Goal: Communication & Community: Answer question/provide support

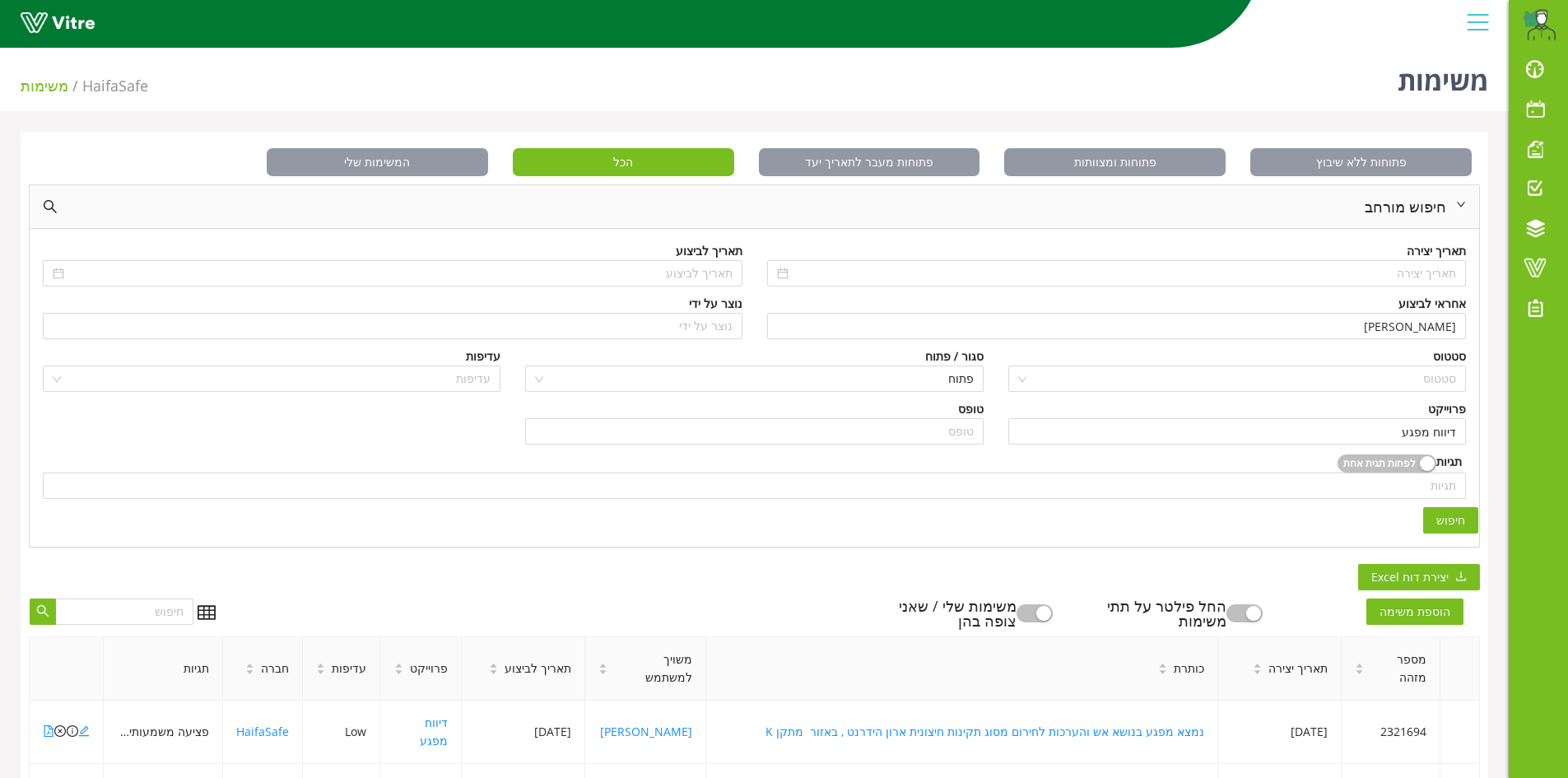
scroll to position [329, 0]
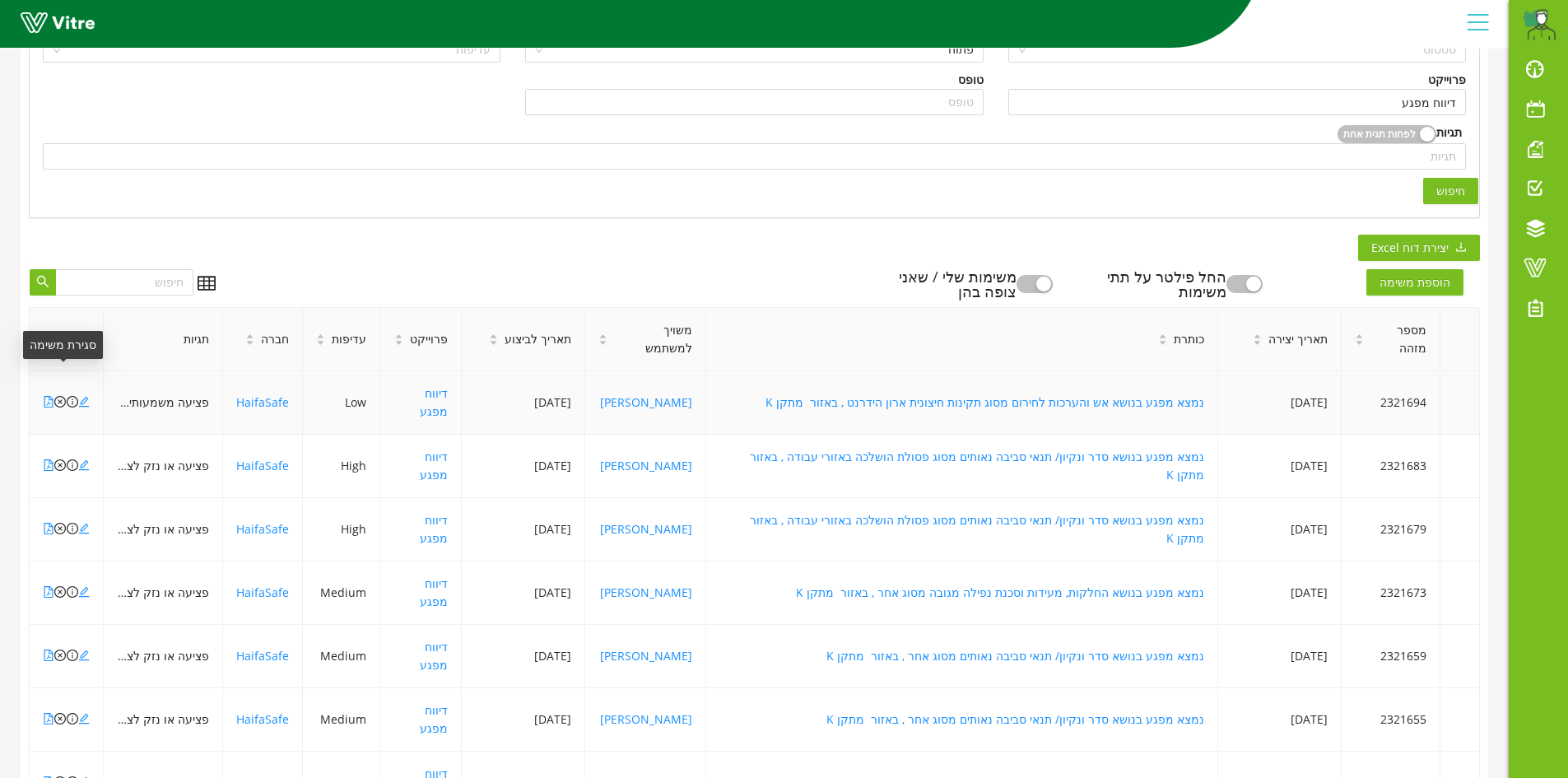
click at [57, 396] on icon "close-circle" at bounding box center [60, 402] width 12 height 12
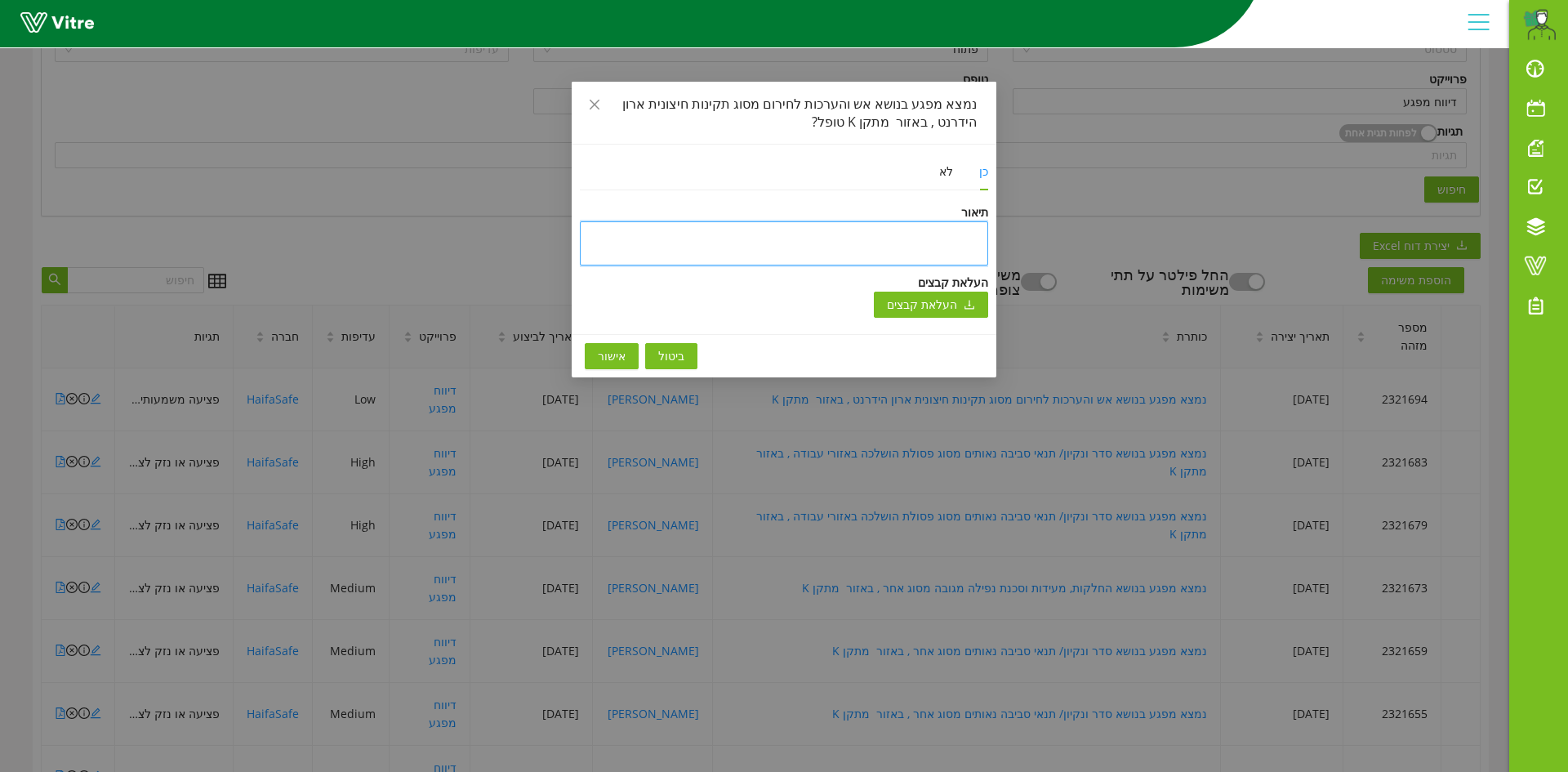
click at [959, 237] on textarea at bounding box center [784, 243] width 408 height 44
type textarea "n"
type textarea "np"
type textarea "npd"
type textarea "npdg"
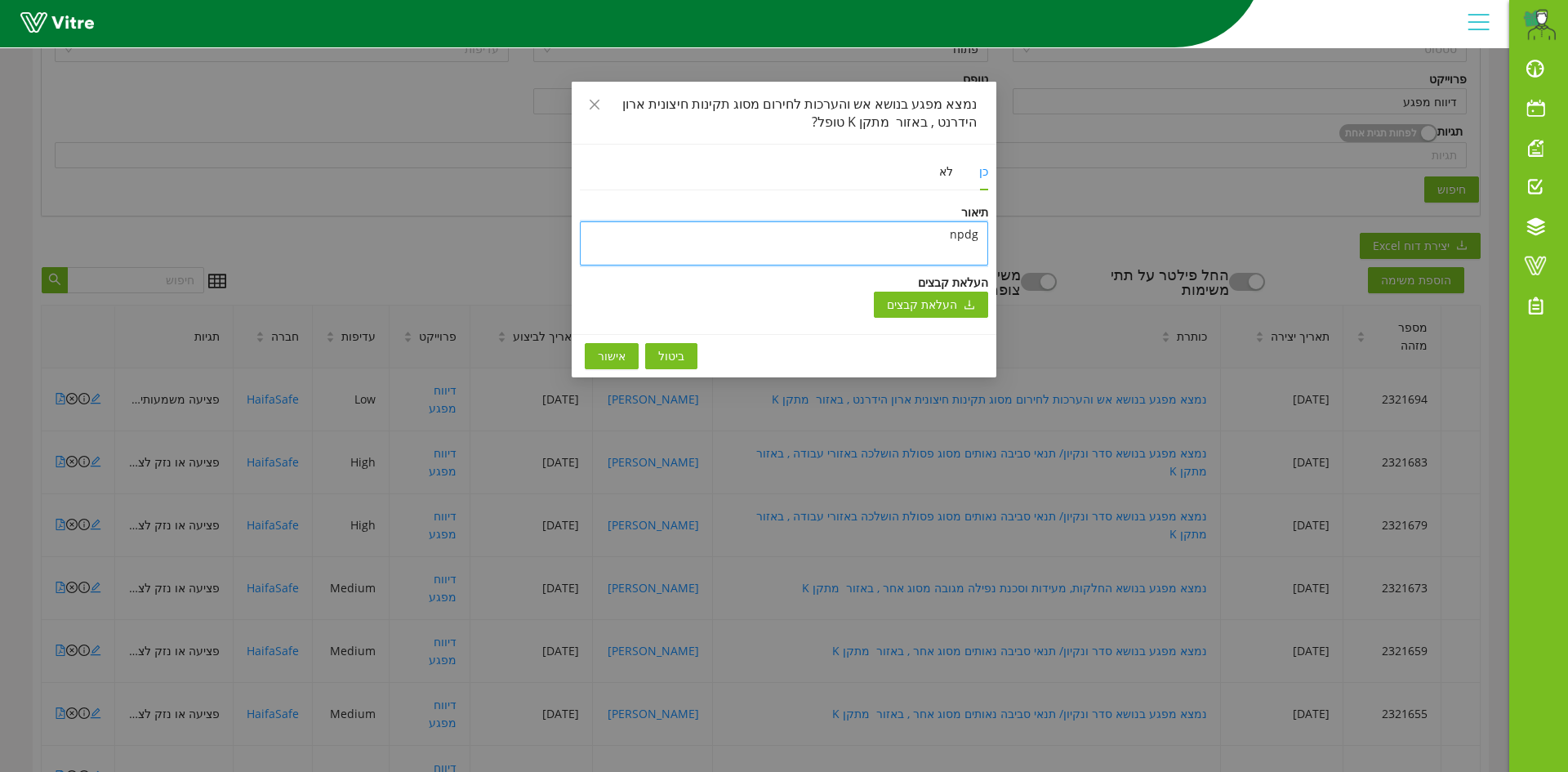
type textarea "npdg"
type textarea "npdg y"
type textarea "npdg yu"
type textarea "npdg yup"
type textarea "npdg yupk"
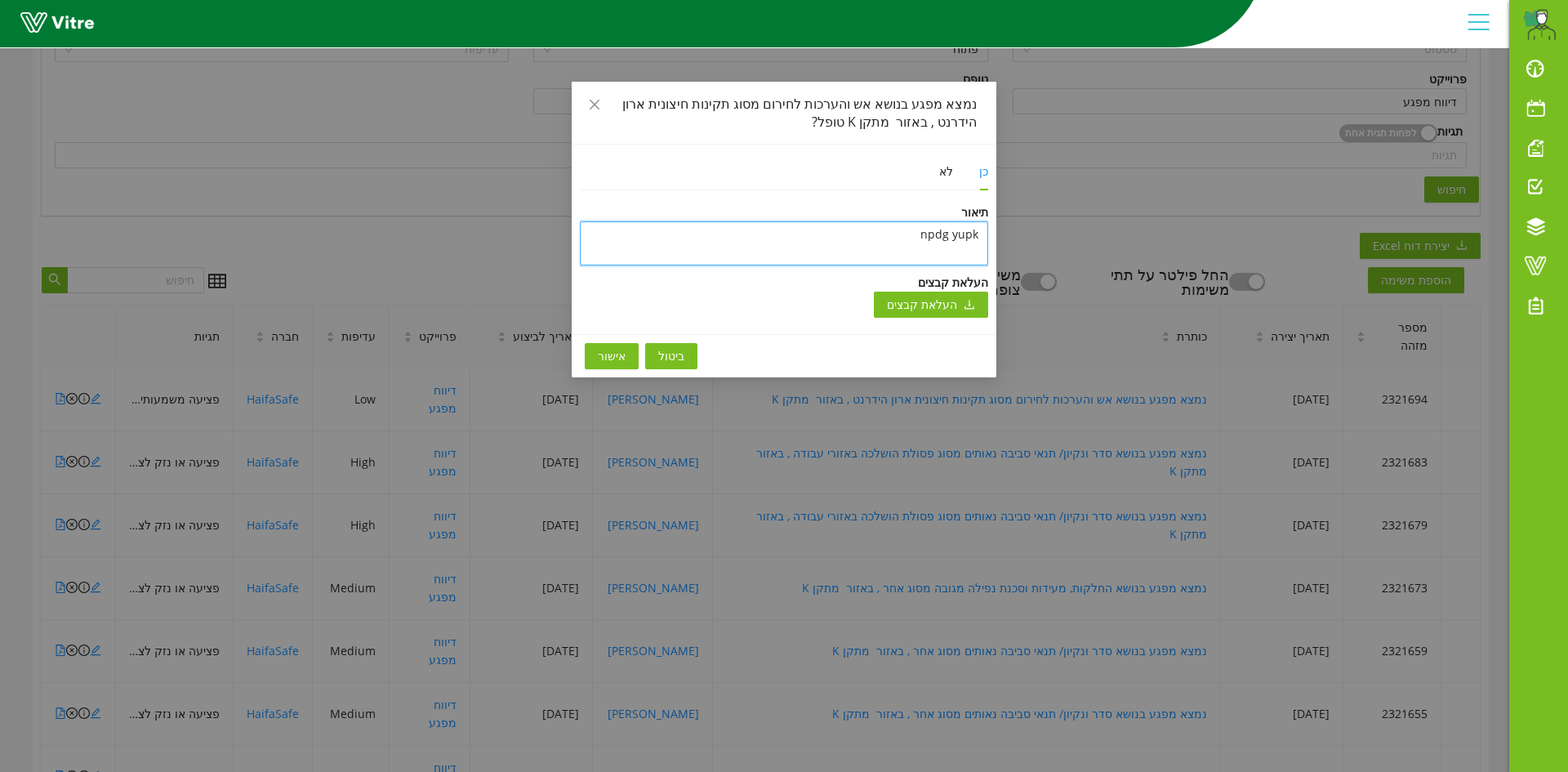
type textarea "npdg yupk"
type textarea "npdg yupk u"
type textarea "npdg yupk ub"
type textarea "npdg yupk ubx"
type textarea "npdg yupk ubxd"
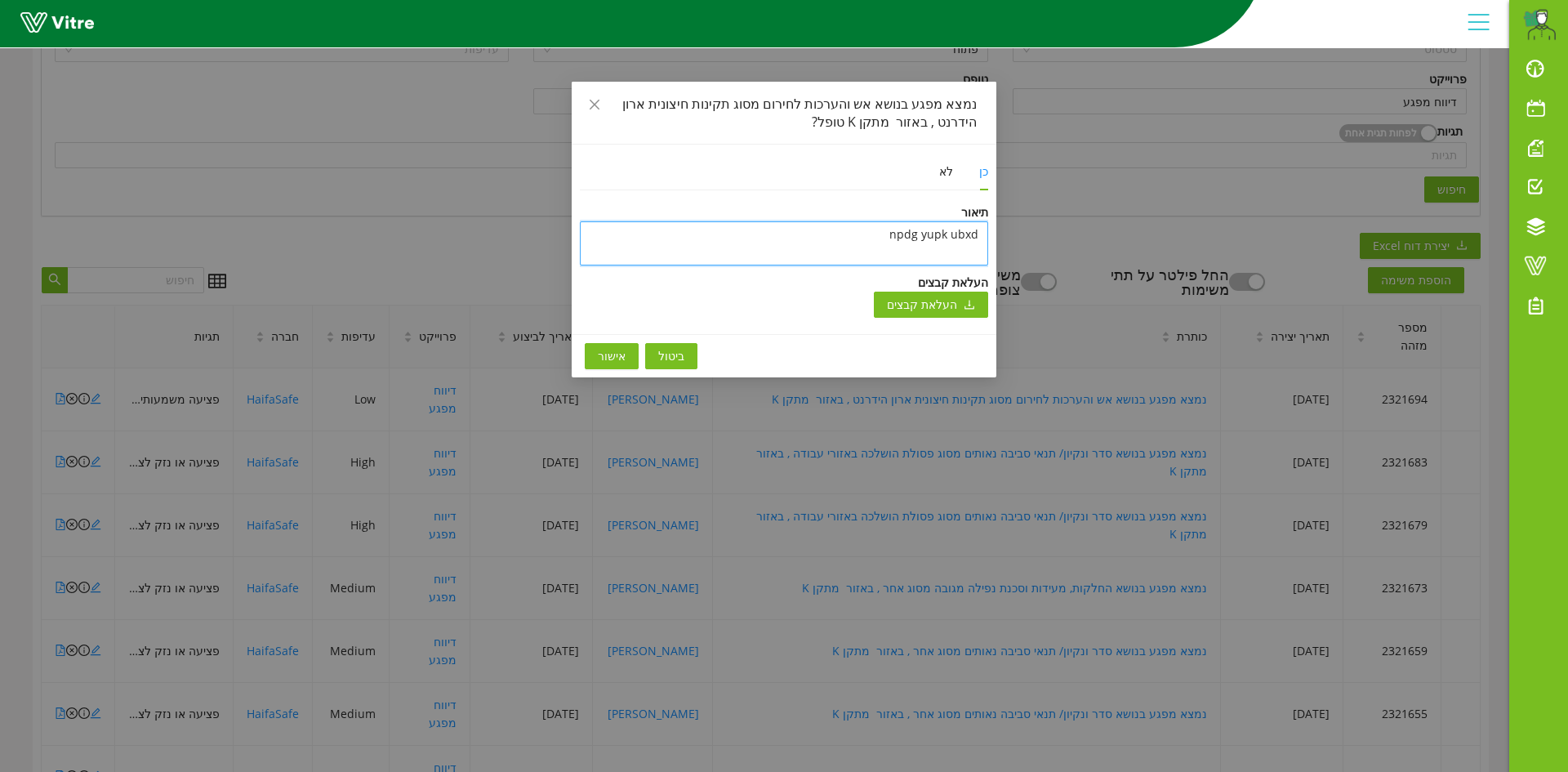
type textarea "npdg yupk ubxdr"
type textarea "npdg yupk ubxdr c"
type textarea "npdg yupk ubxdr cn"
type textarea "npdg yupk ubxdr cne"
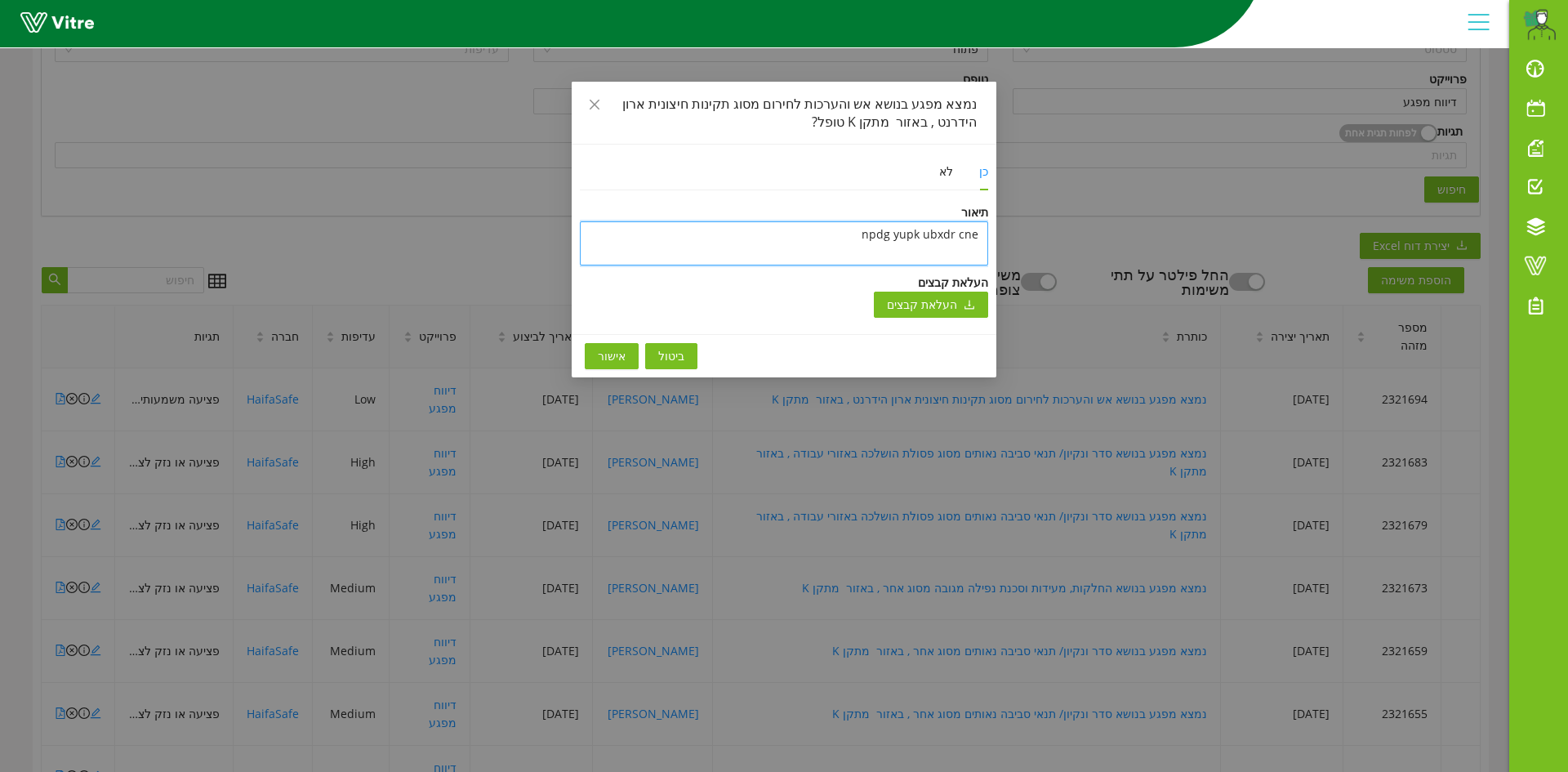
type textarea "npdg yupk ubxdr cneu"
type textarea "npdg yupk ubxdr [PERSON_NAME]"
type textarea "npdg yupk ubxdr cneu"
type textarea "npdg yupk ubxdr cne"
type textarea "npdg yupk ubxdr cn"
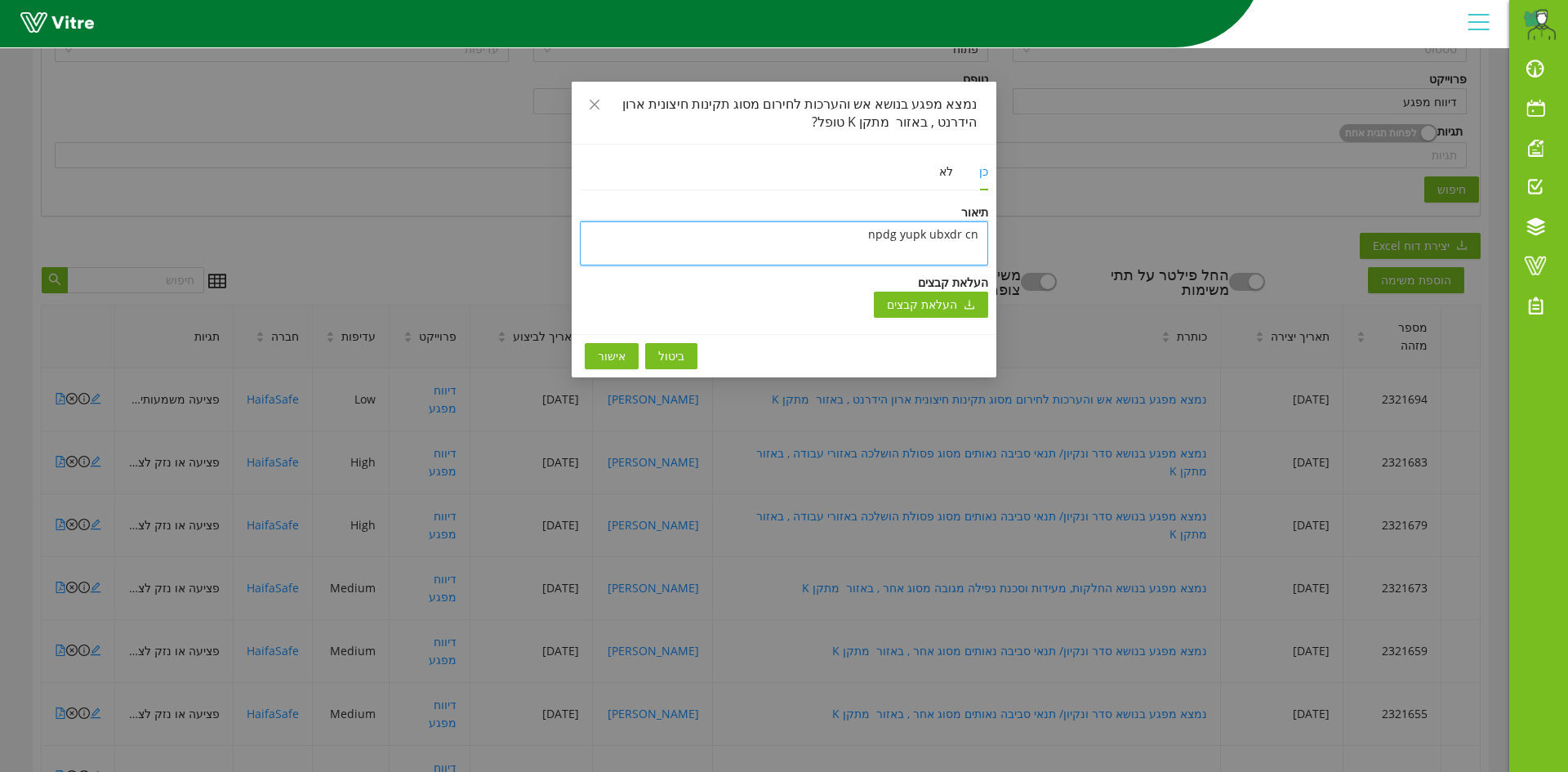
type textarea "npdg yupk ubxdr c"
type textarea "npdg yupk ubxdr"
type textarea "npdg yupk ubxd"
type textarea "npdg yupk ubx"
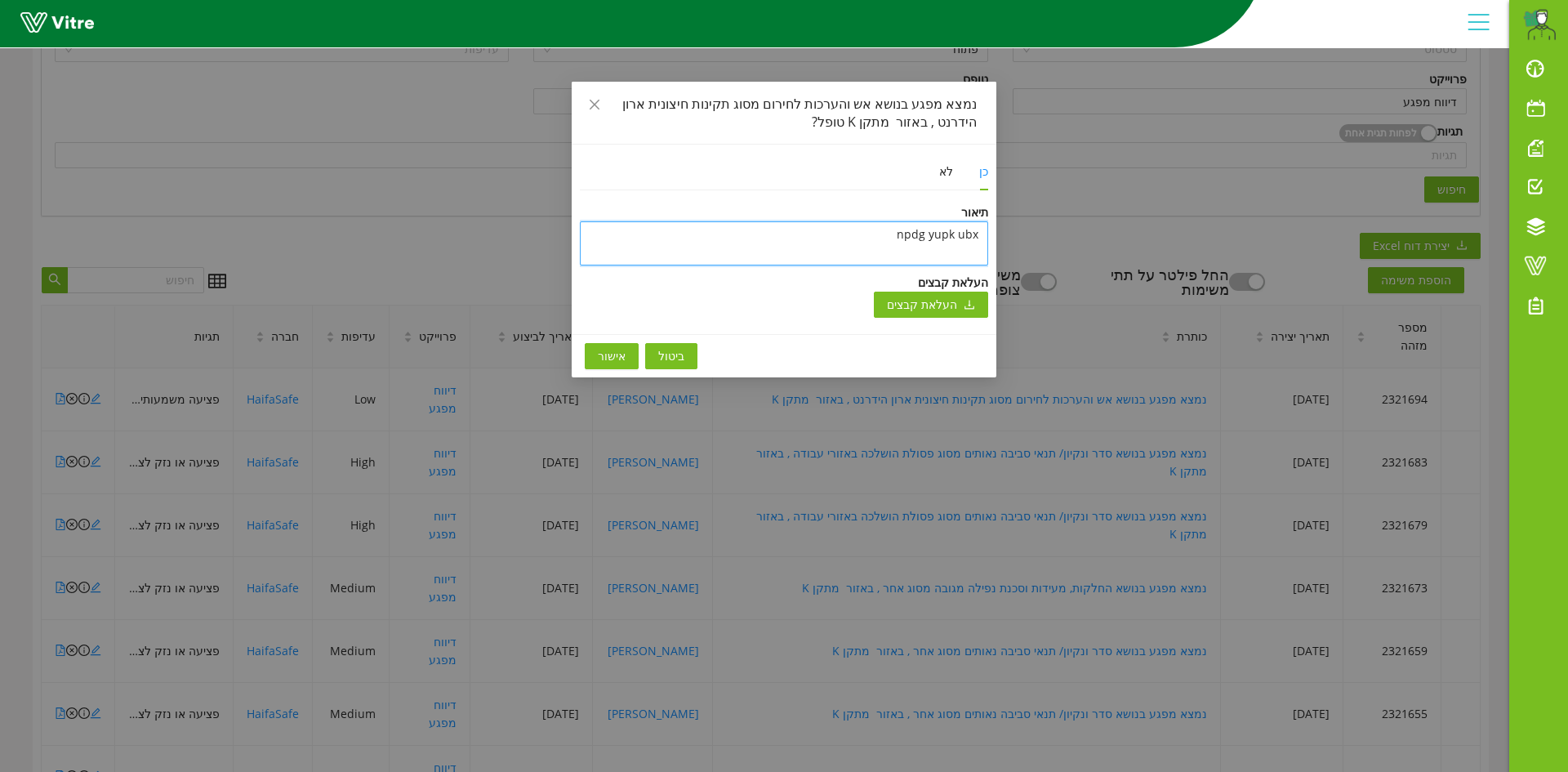
type textarea "npdg yupk ub"
type textarea "npdg yupk u"
type textarea "npdg yupk"
type textarea "npdg yup"
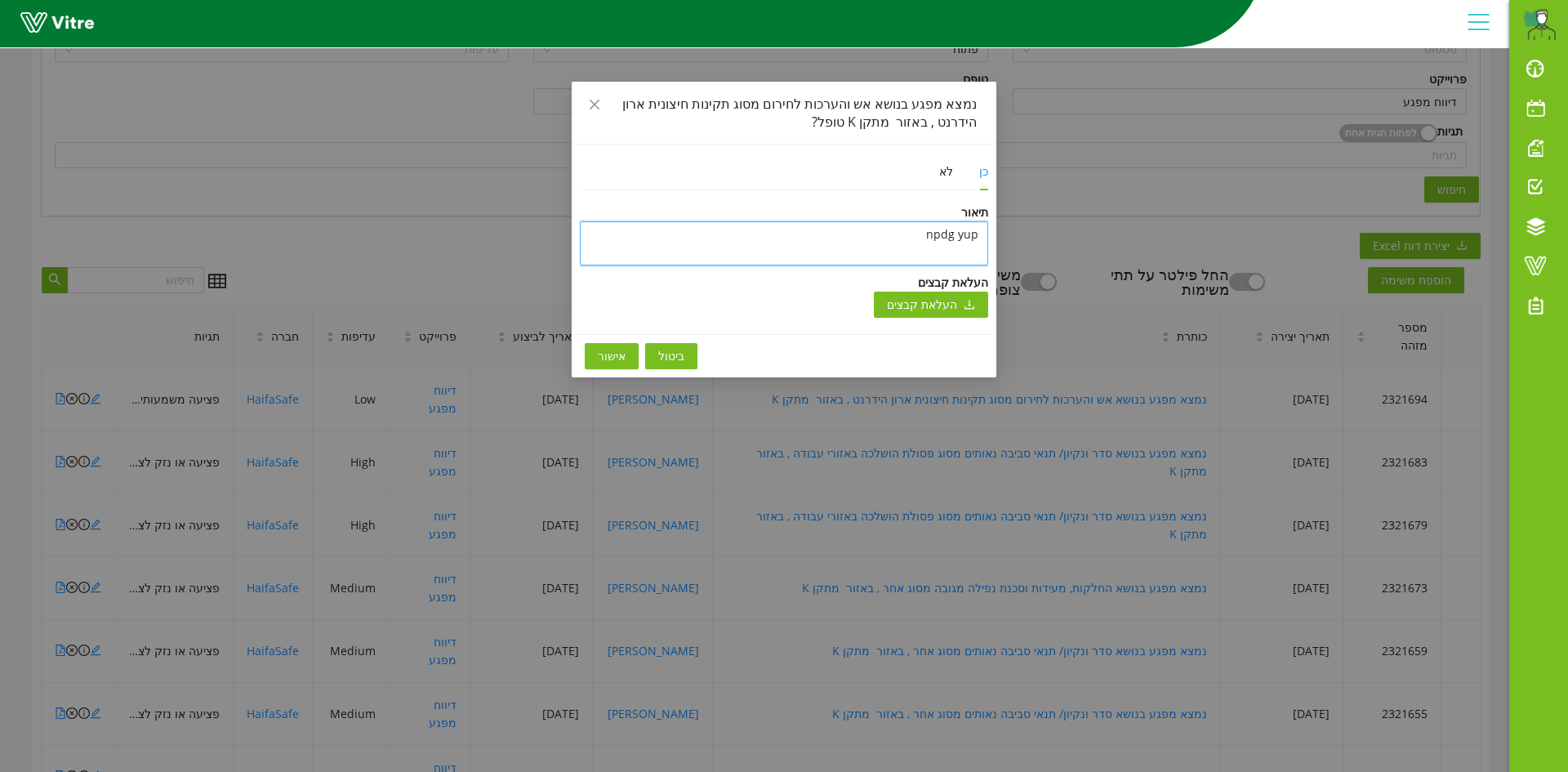
type textarea "npdg yu"
type textarea "npdg y"
type textarea "npdg"
type textarea "npd"
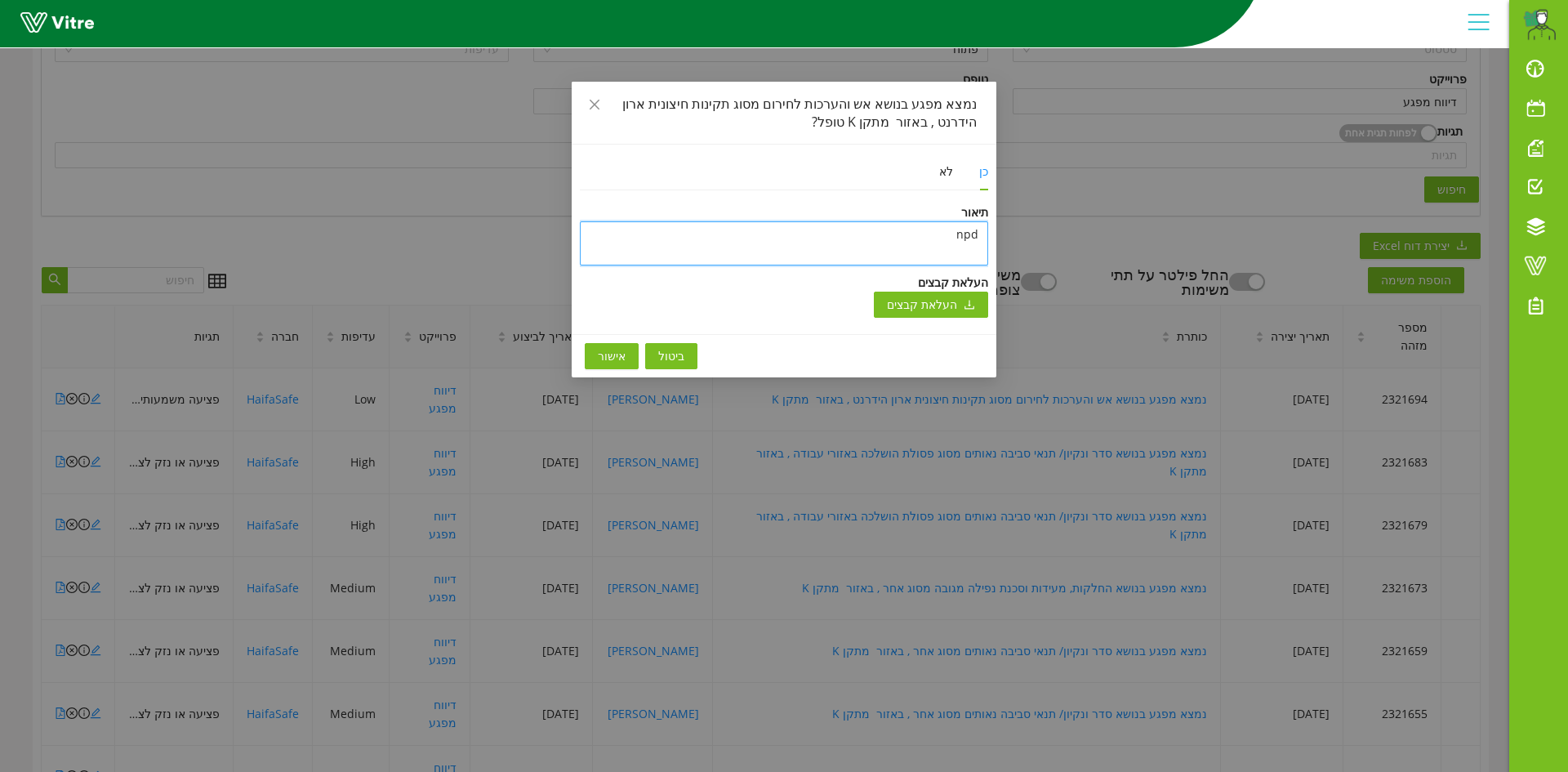
type textarea "np"
type textarea "n"
type textarea "np"
type textarea "npd"
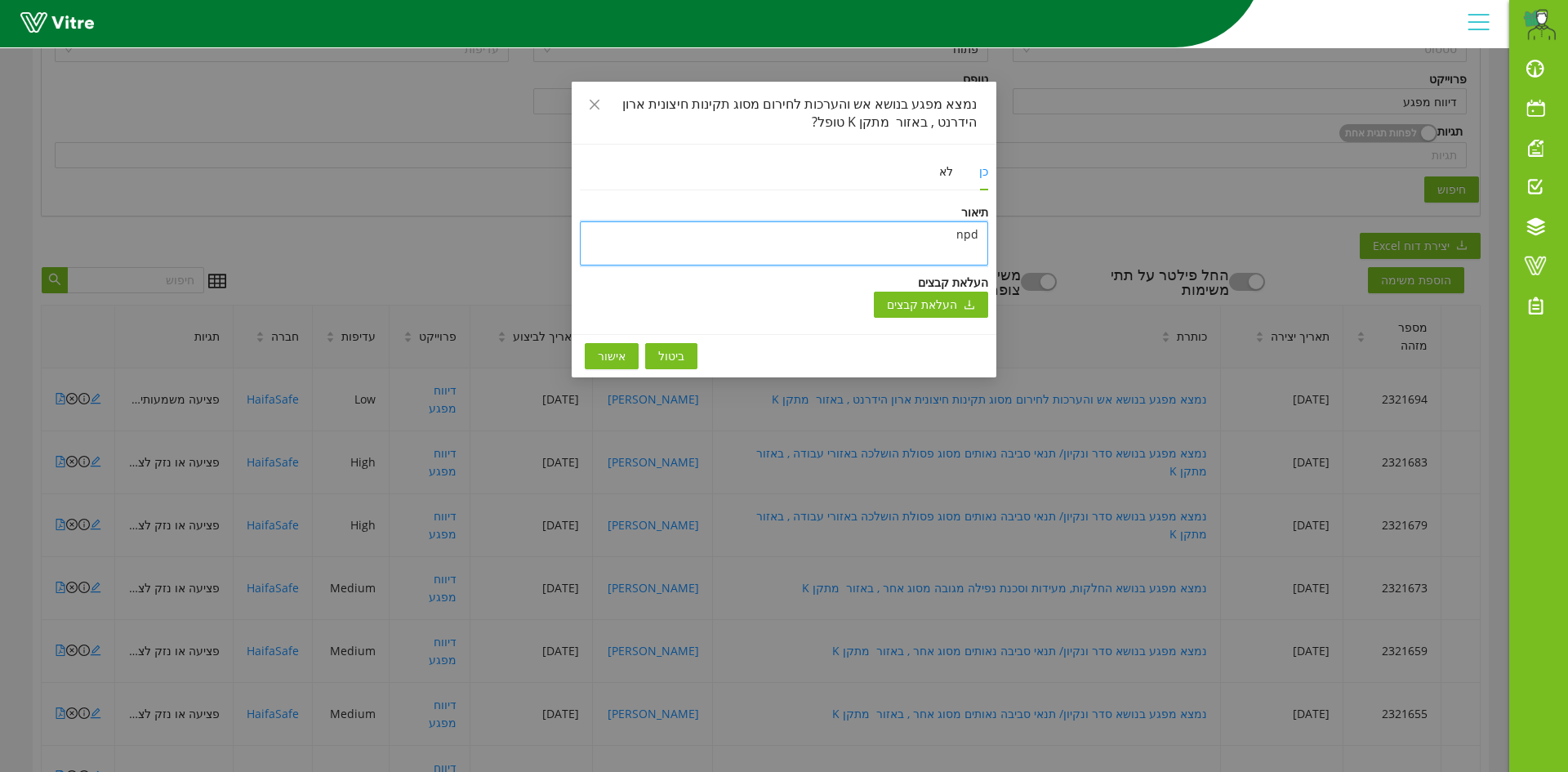
type textarea "npdg"
type textarea "npdg y"
type textarea "npdg yu"
type textarea "npdg yup"
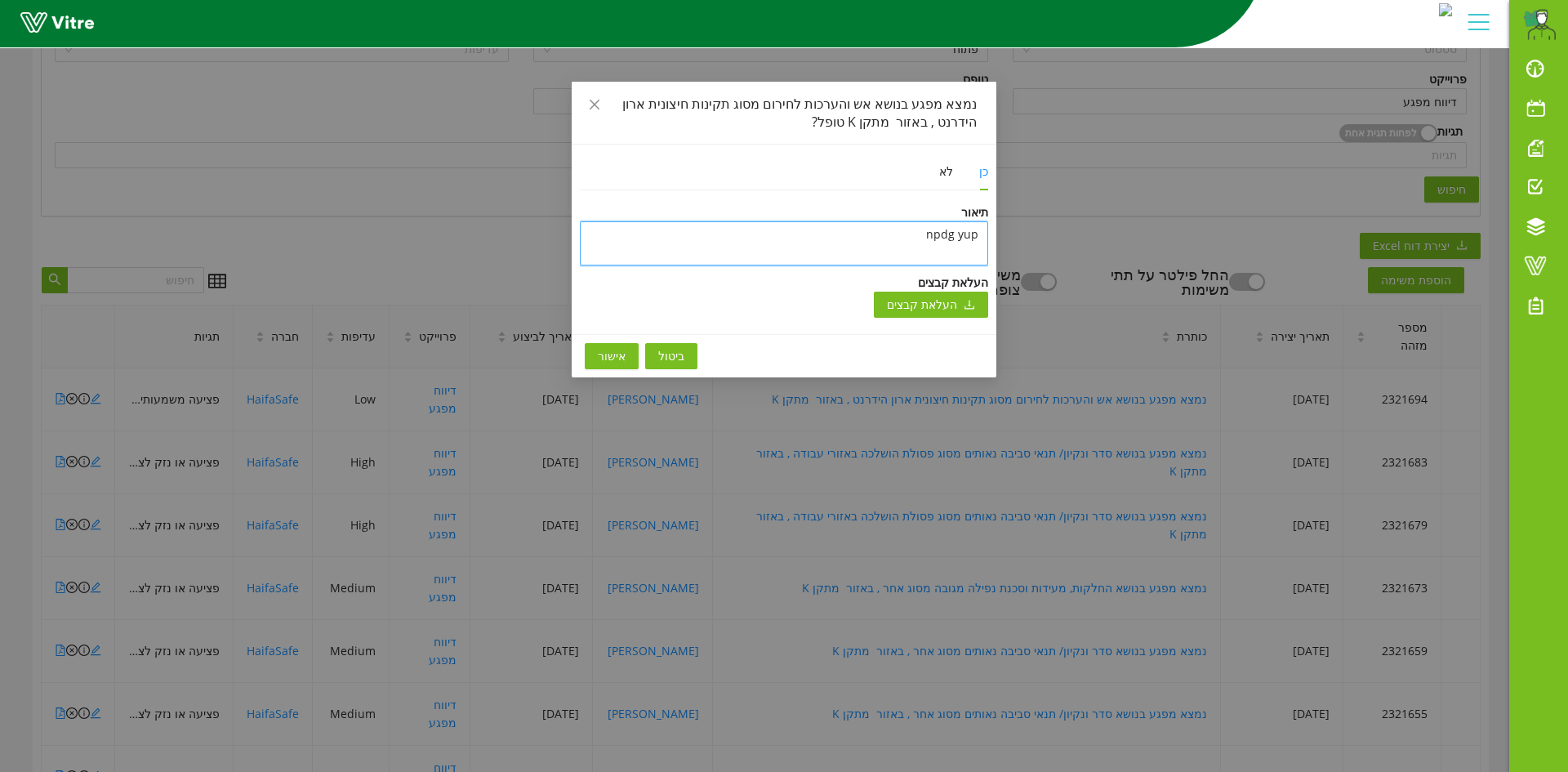
type textarea "npdg yupk"
type textarea "npdg yupk u"
type textarea "npdg yupk ub"
type textarea "npdg yupk ubx"
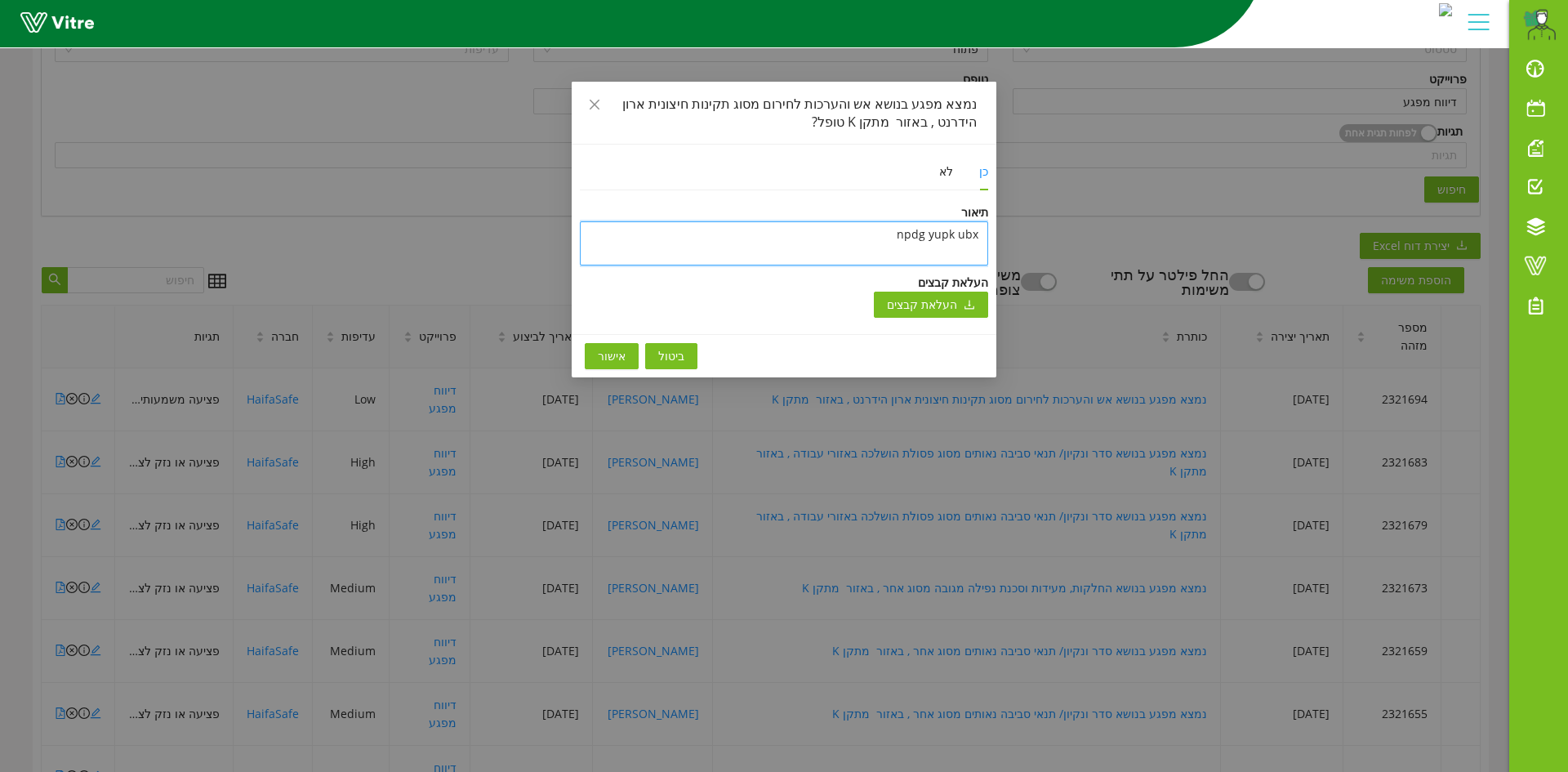
type textarea "npdg yupk ubxd"
type textarea "npdg yupk ubxdr"
type textarea "npdg yupk ubxdr c"
type textarea "npdg yupk ubxdr cn"
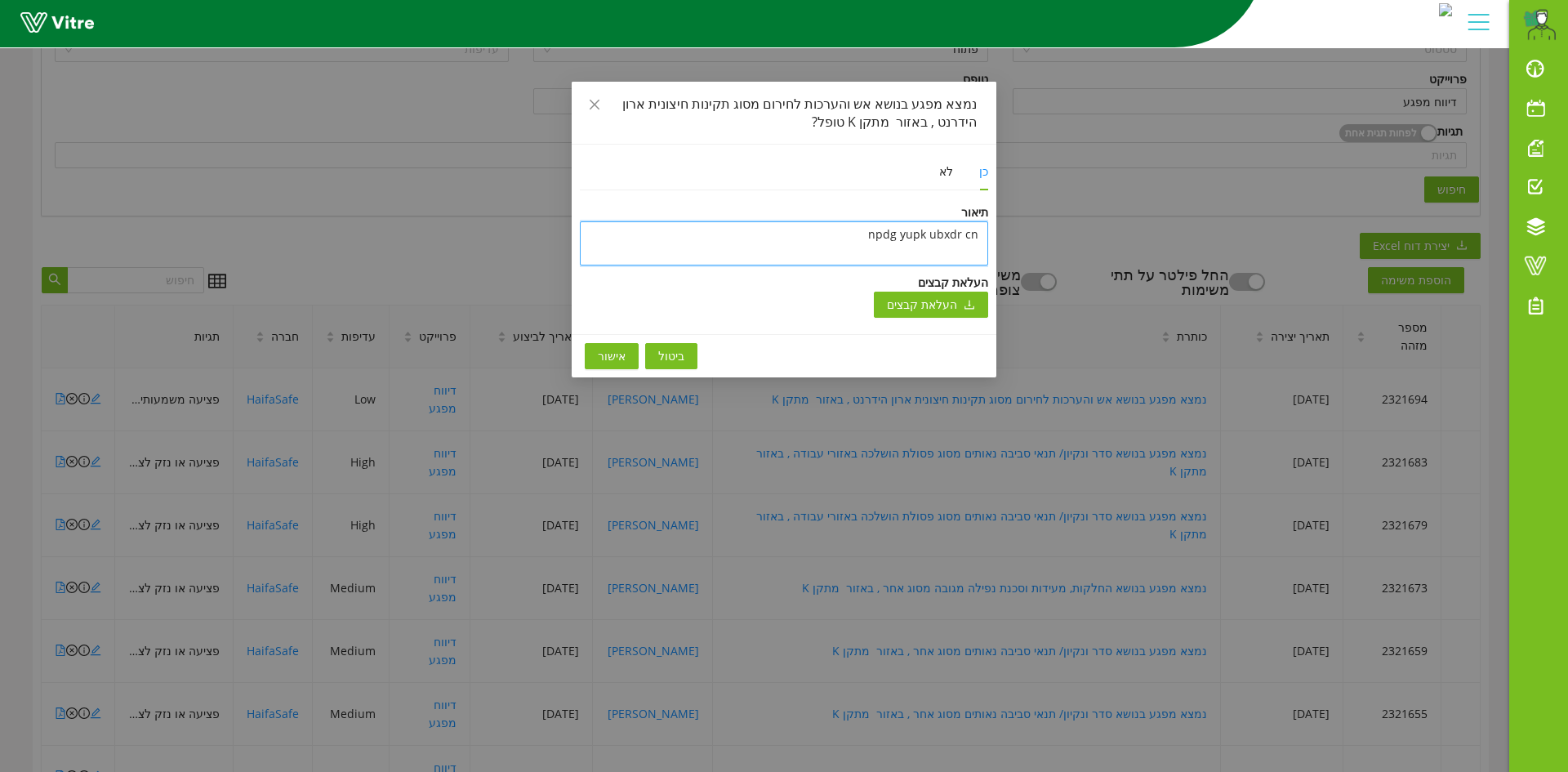
type textarea "npdg yupk ubxdr cne"
type textarea "npdg yupk ubxdr cneu"
type textarea "npdg yupk ubxdr [PERSON_NAME]"
type textarea "npdg yupk ubxdr cneu"
type textarea "npdg yupk ubxdr cne"
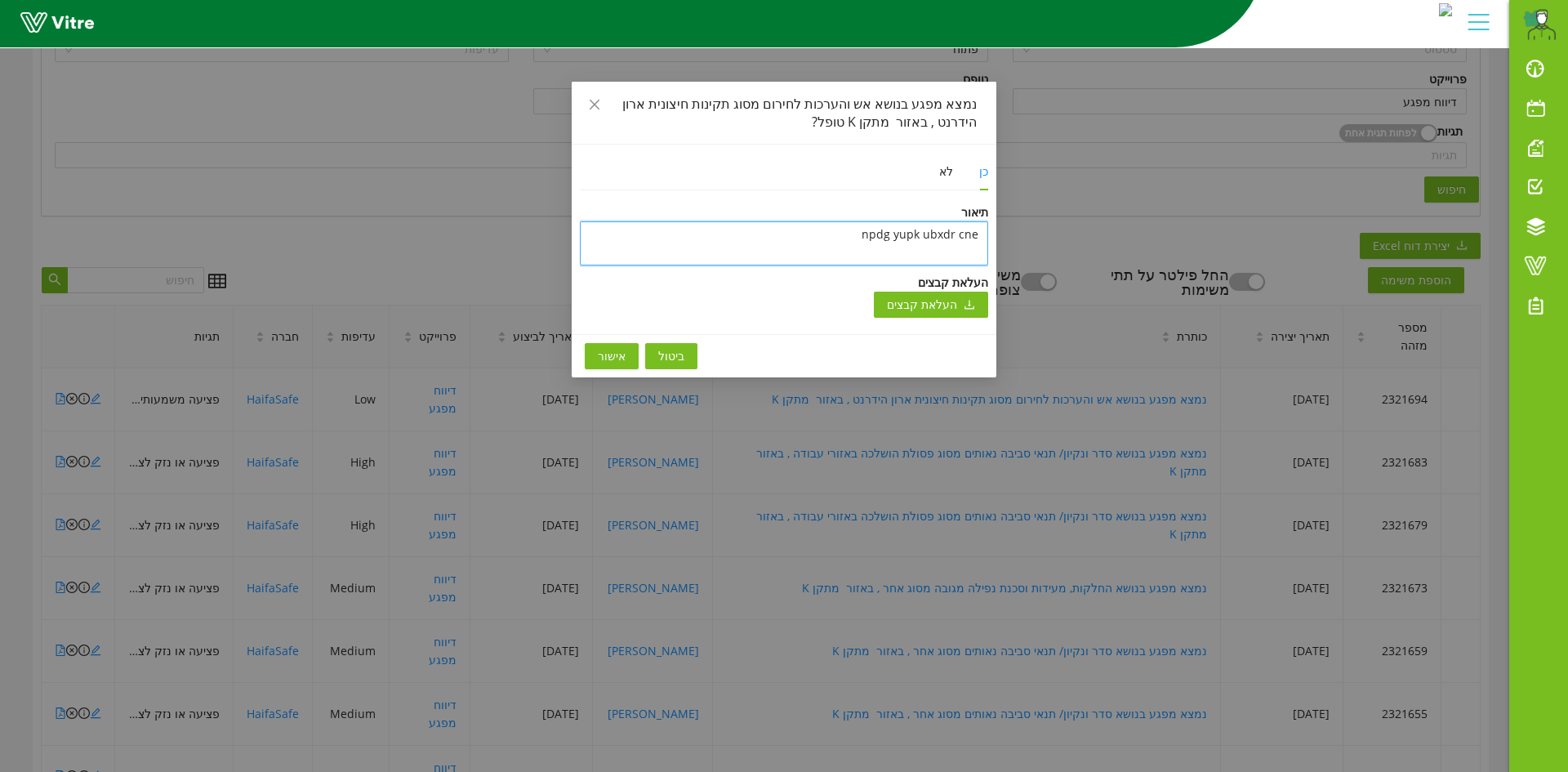
type textarea "npdg yupk ubxdr cn"
type textarea "npdg yupk ubxdr c"
type textarea "npdg yupk ubxdr"
type textarea "npdg yupk ubxd"
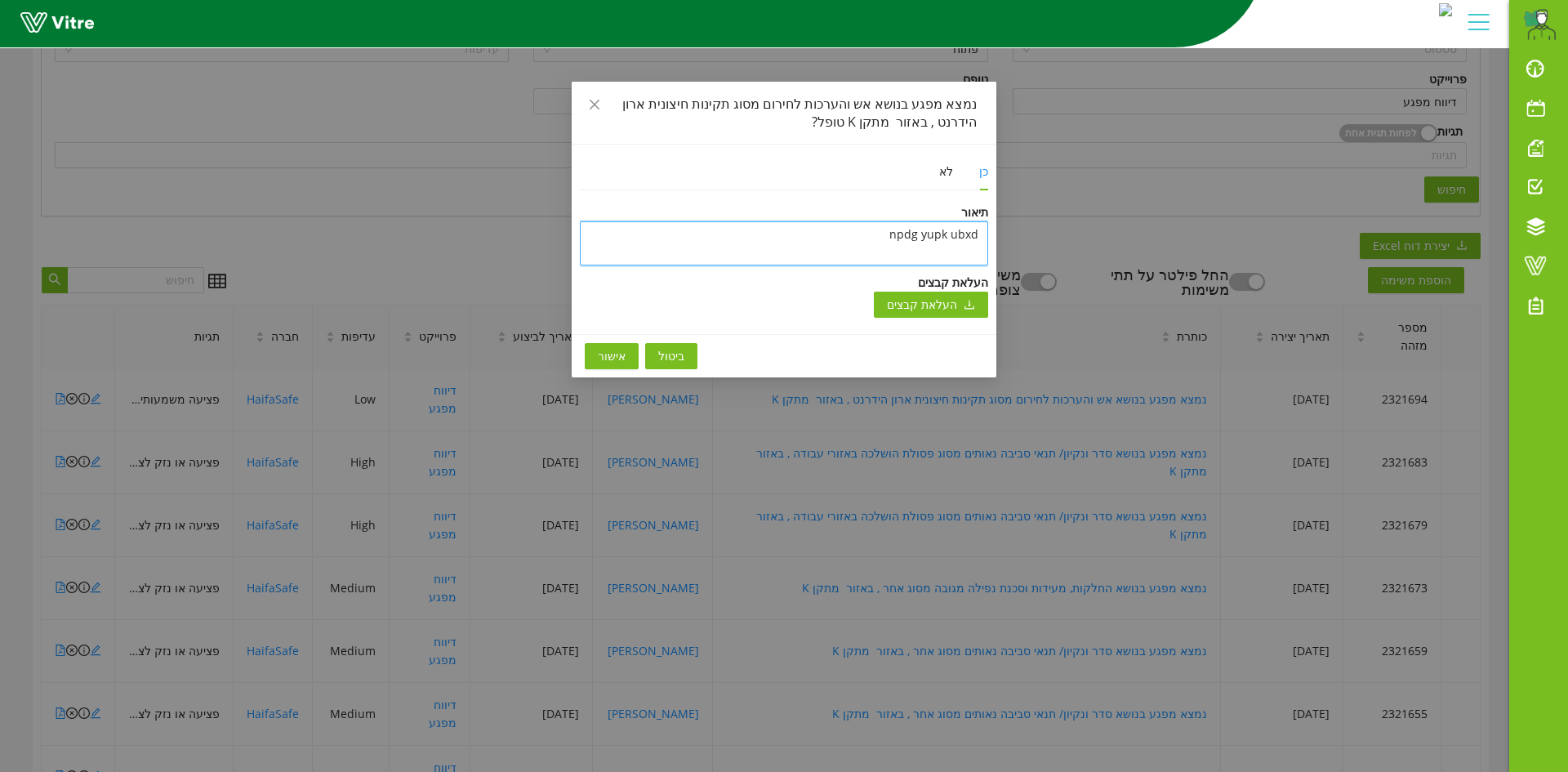
type textarea "npdg yupk ubx"
type textarea "npdg yupk ub"
type textarea "npdg yupk u"
type textarea "npdg yupk"
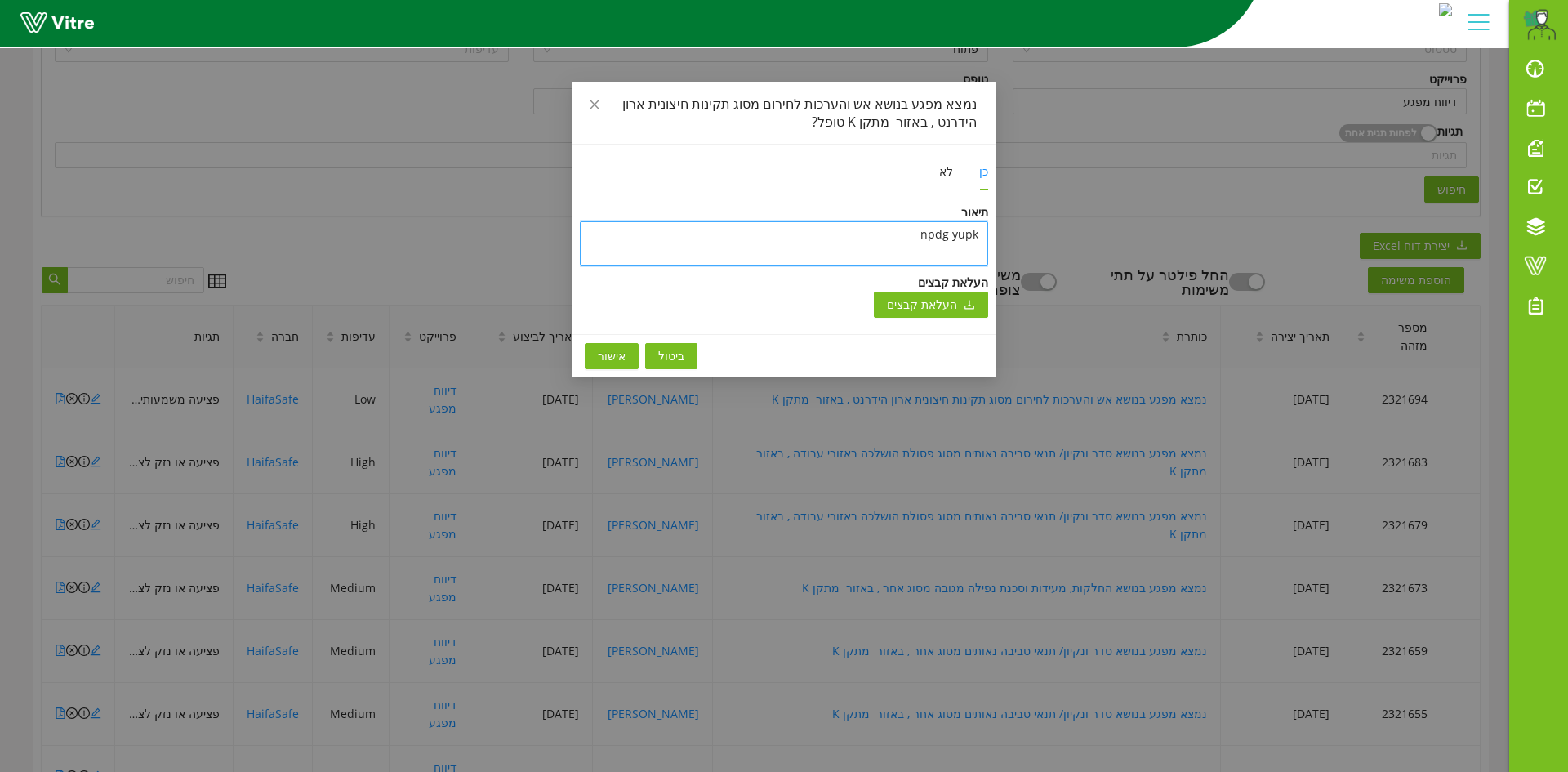
type textarea "npdg yup"
type textarea "npdg yu"
type textarea "npdg y"
type textarea "npdg"
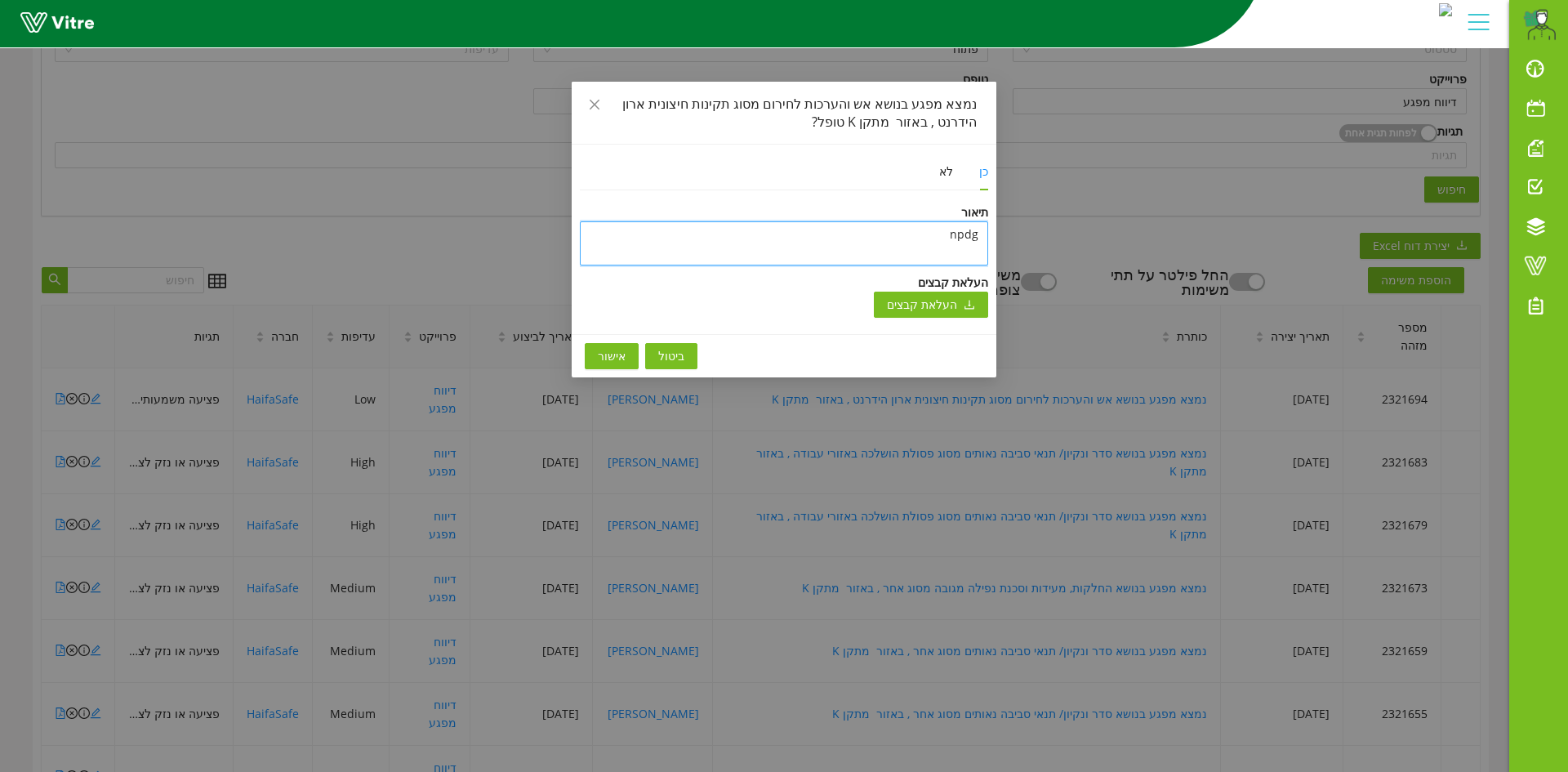
type textarea "npd"
type textarea "np"
type textarea "n"
type textarea "ט"
type textarea "טו"
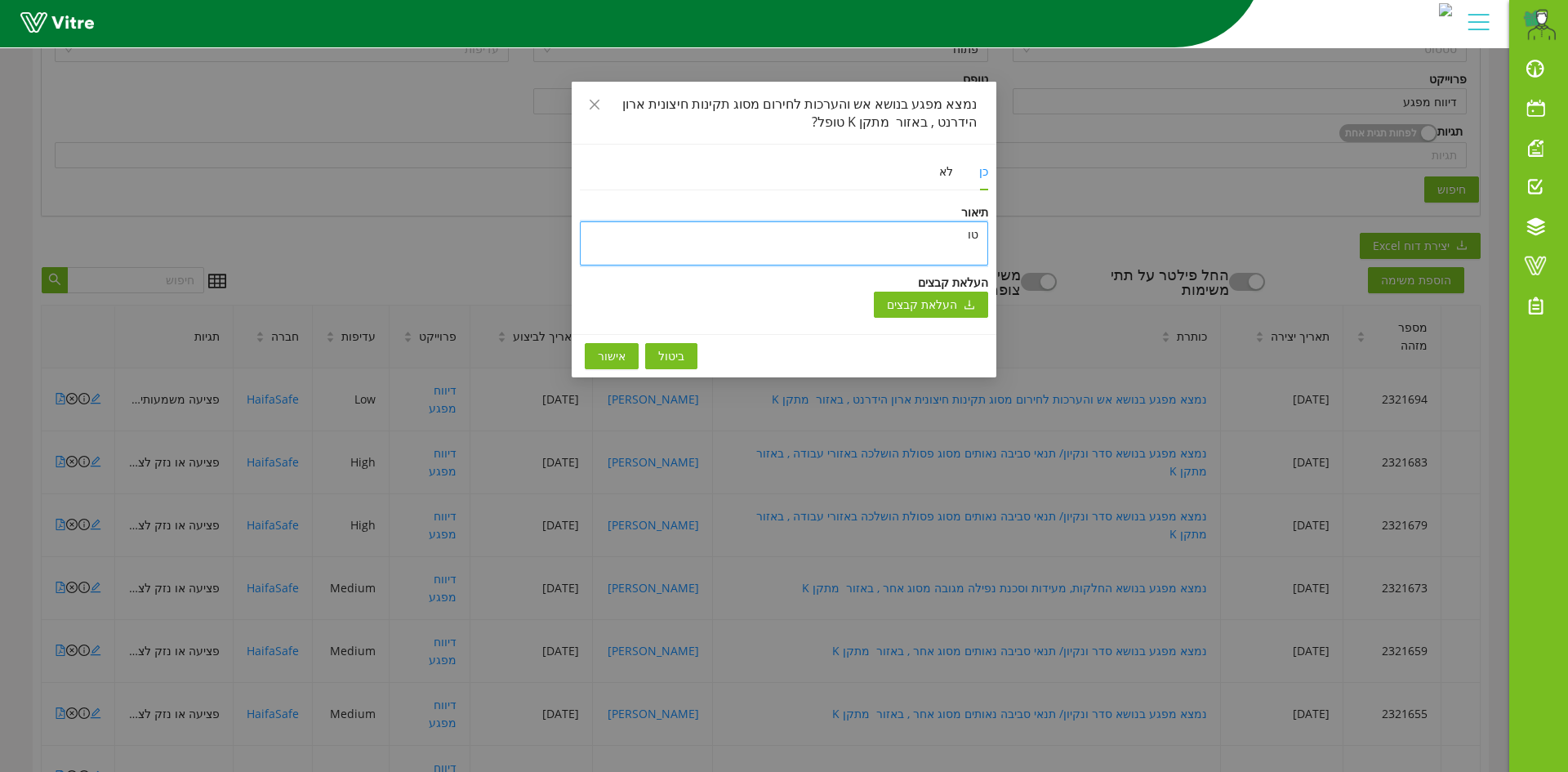
type textarea "טופ"
type textarea "טופל"
type textarea "טופל ו"
type textarea "טופל ונ"
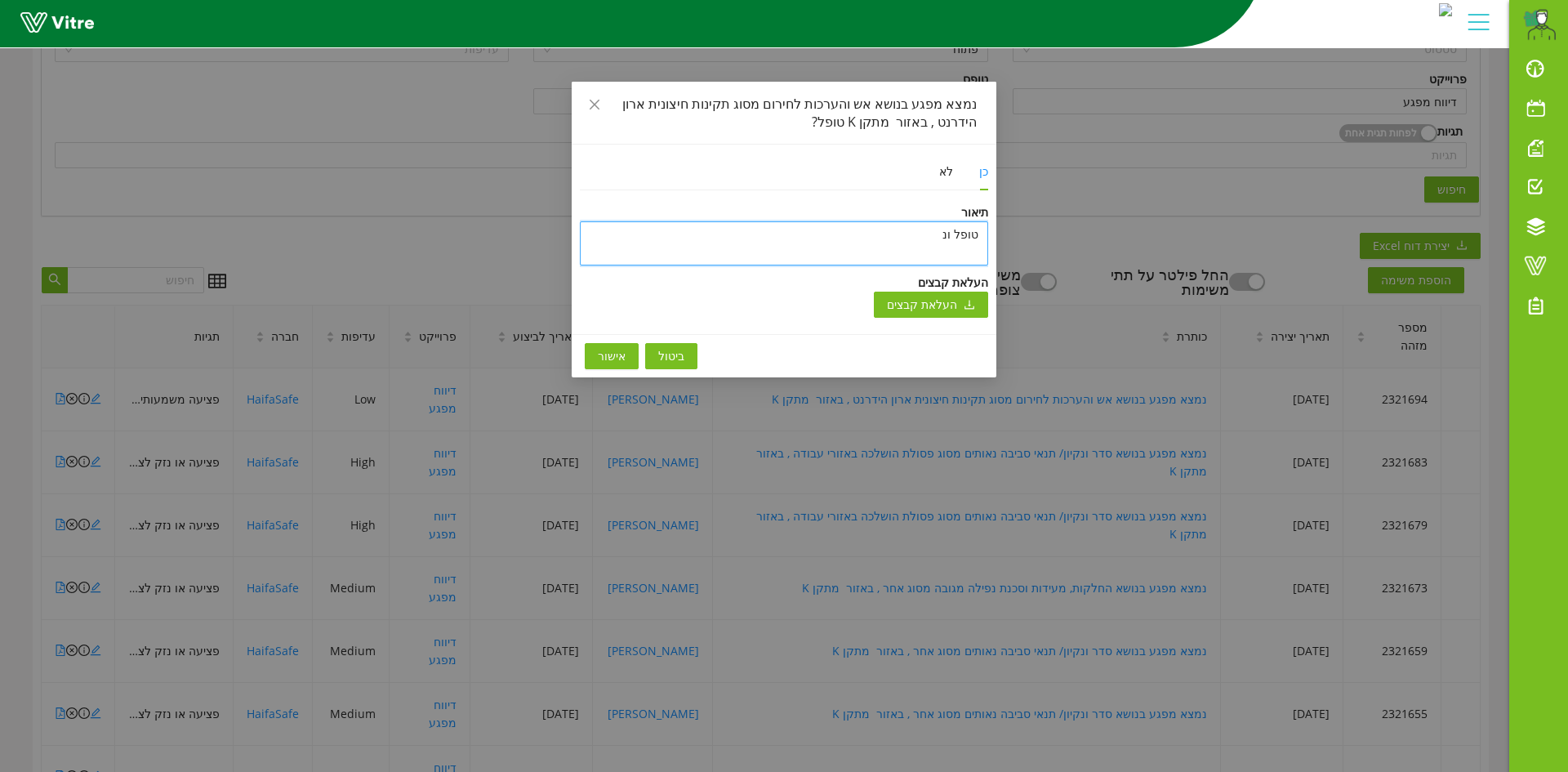
type textarea "[PERSON_NAME]"
type textarea "[PERSON_NAME] ב"
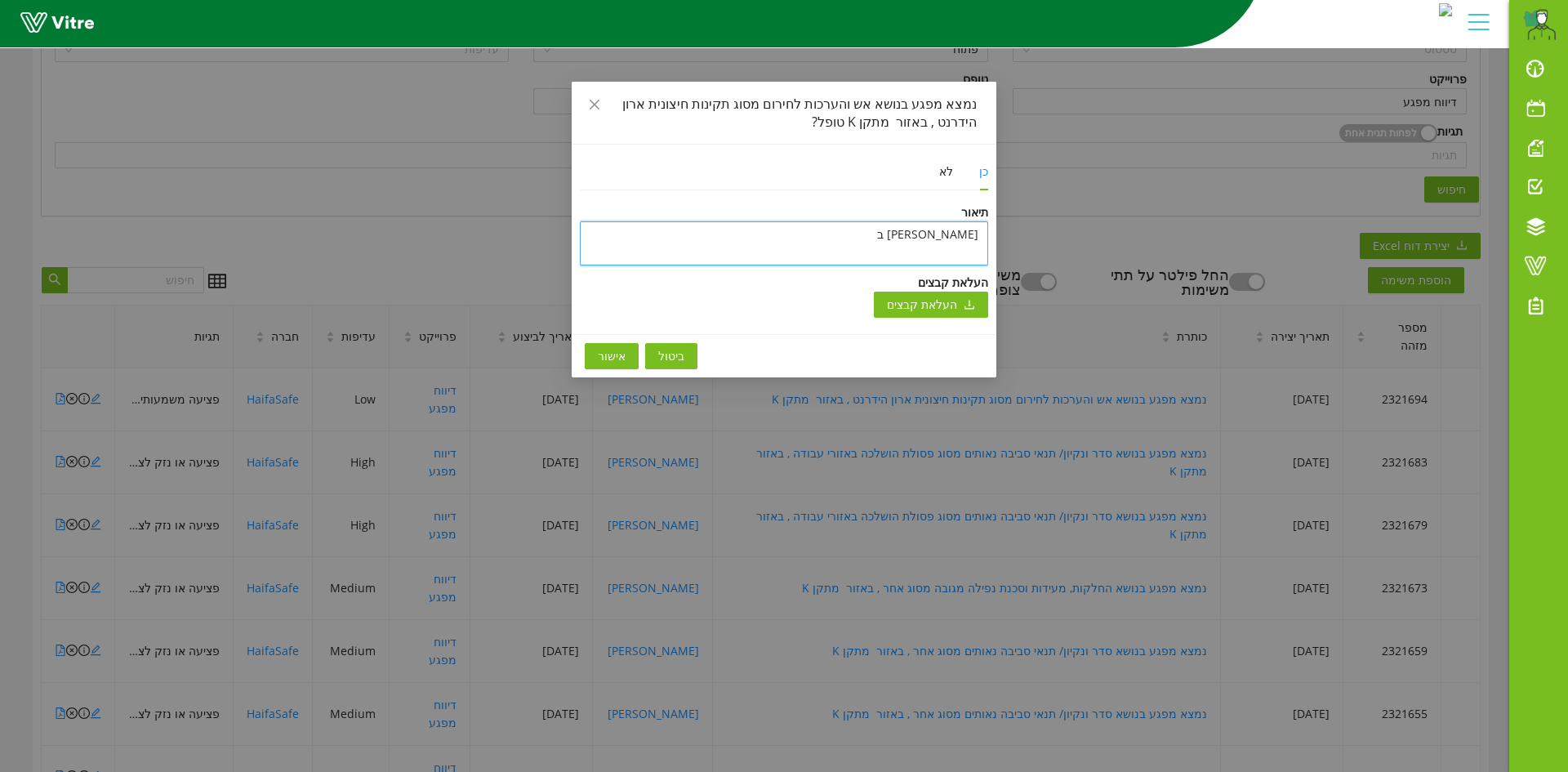
type textarea "[PERSON_NAME] בת"
type textarea "[PERSON_NAME] בתו"
type textarea "[PERSON_NAME] בתוכ"
type textarea "[PERSON_NAME] בתוכנ"
click at [619, 355] on span "אישור" at bounding box center [611, 356] width 28 height 18
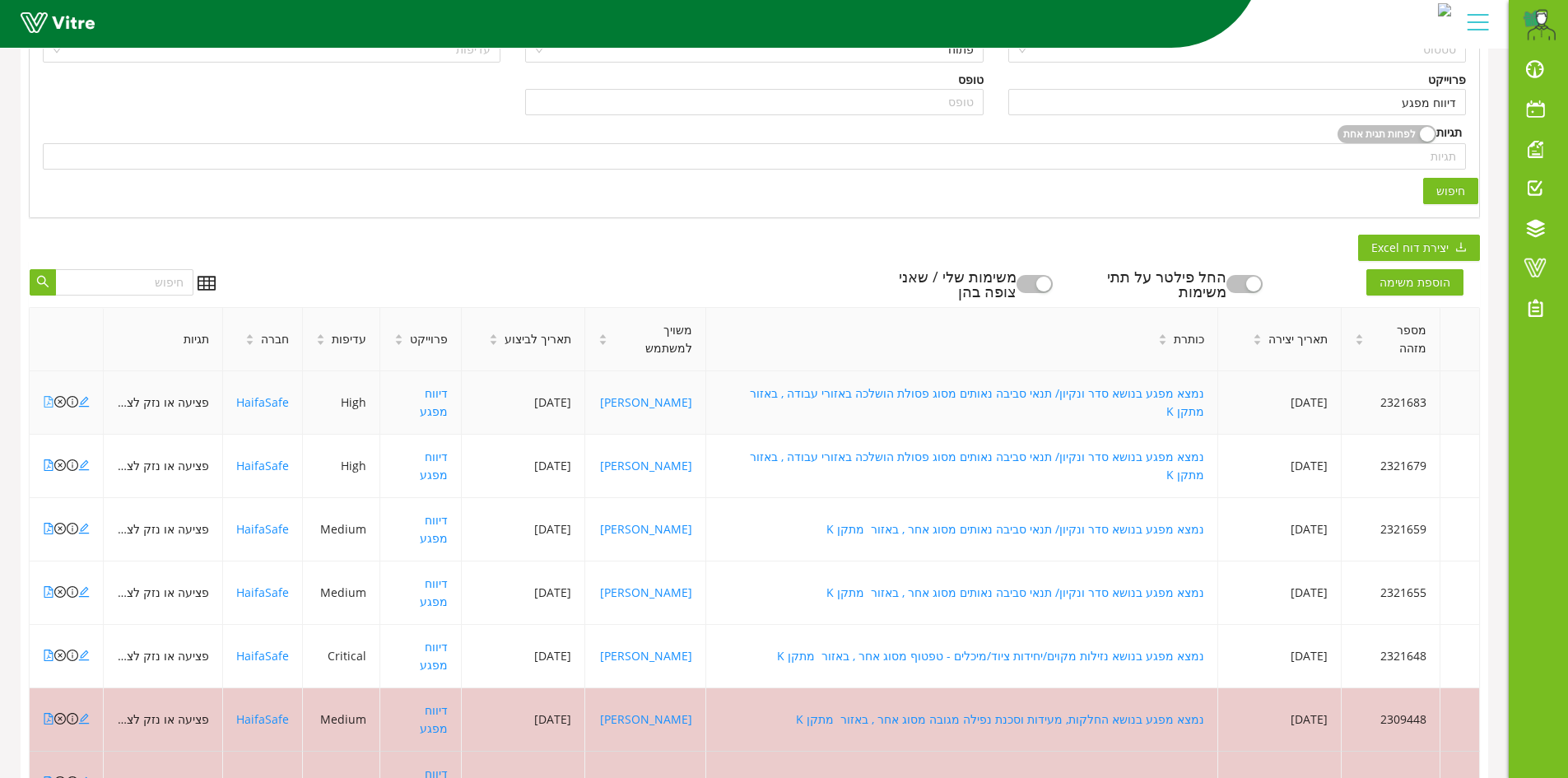
click at [46, 396] on icon "file-pdf" at bounding box center [49, 402] width 12 height 12
click at [61, 396] on icon "close-circle" at bounding box center [60, 402] width 12 height 12
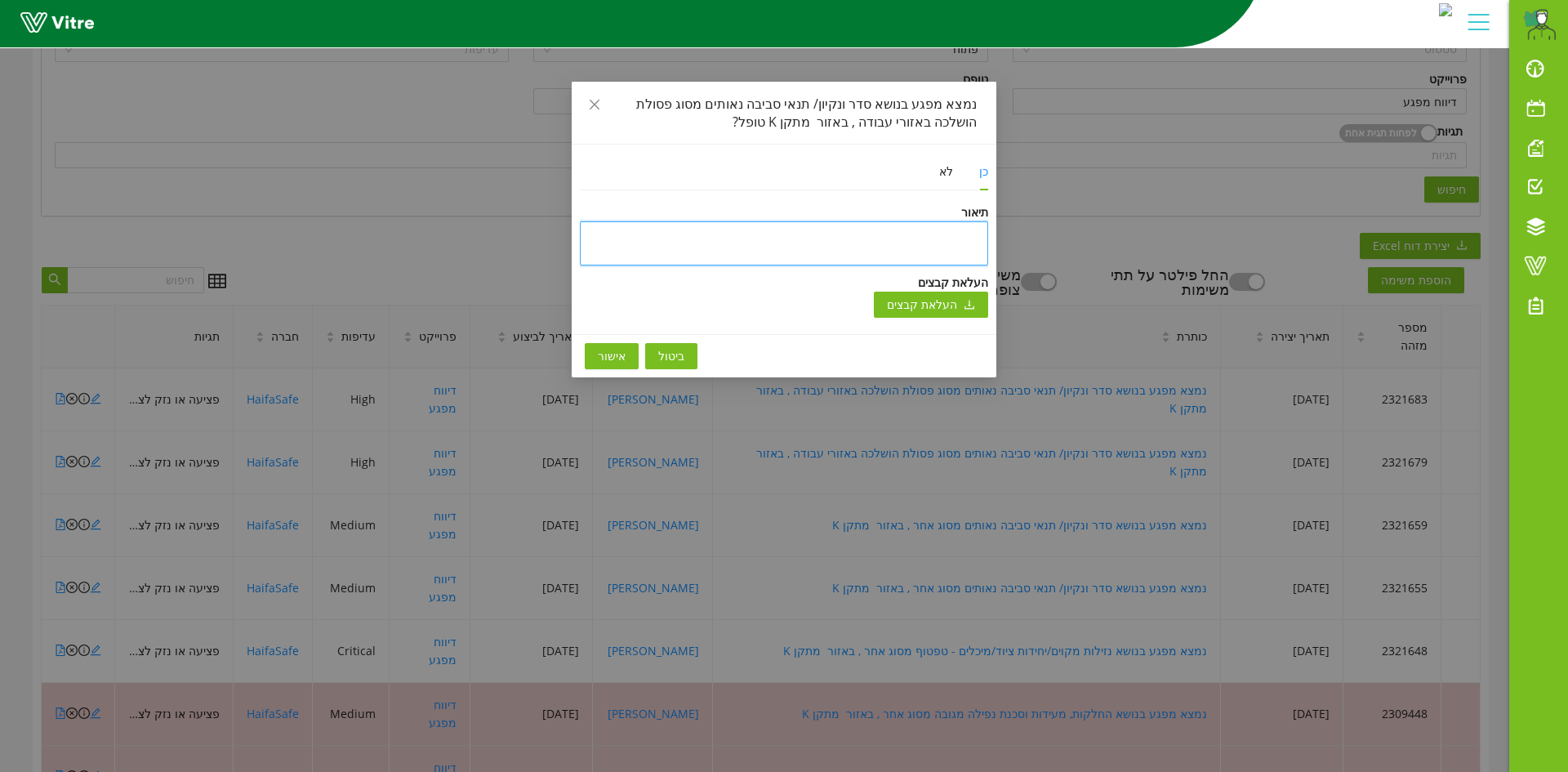
click at [975, 239] on textarea at bounding box center [784, 243] width 408 height 44
click at [600, 359] on span "אישור" at bounding box center [611, 356] width 28 height 18
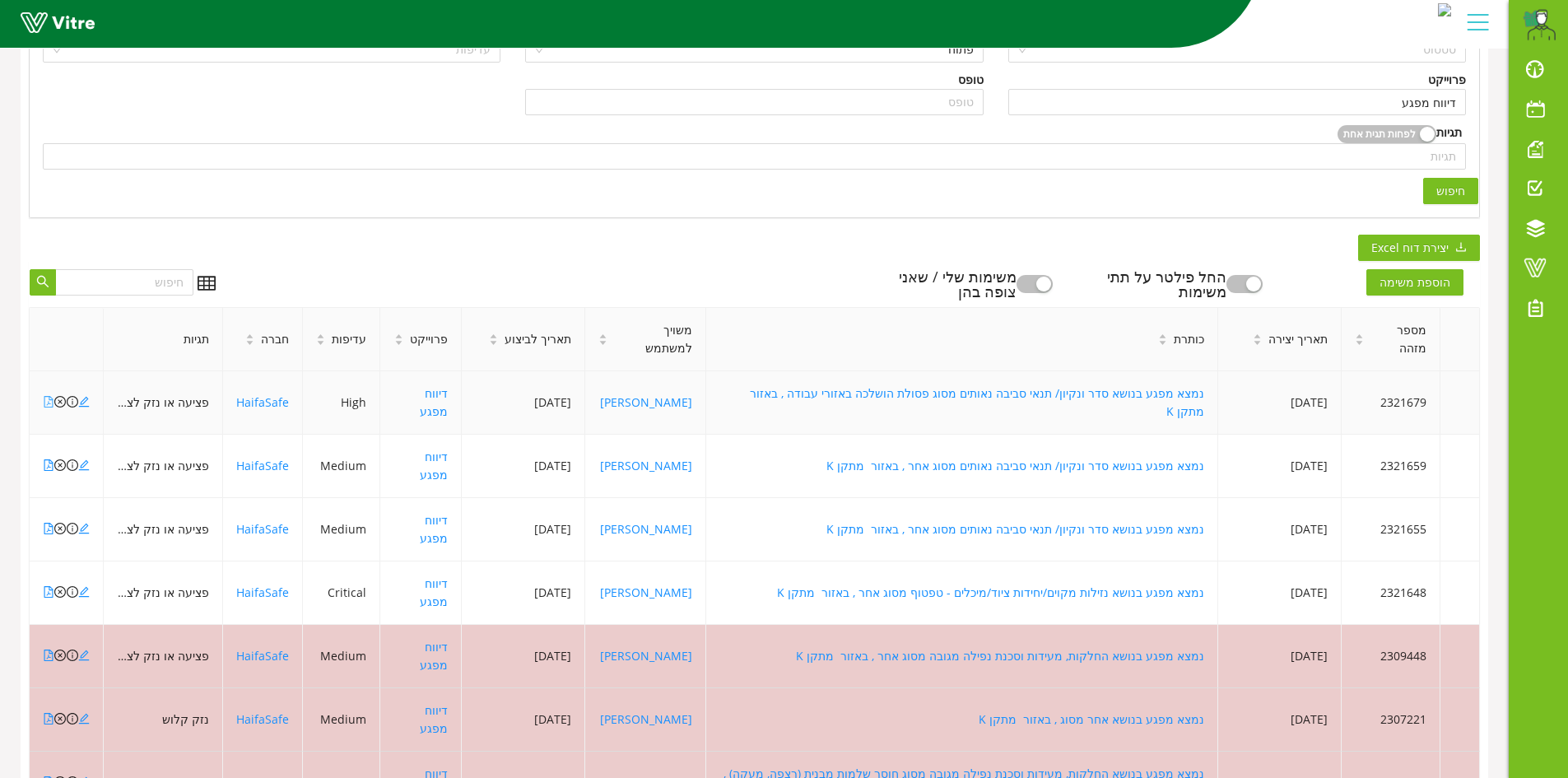
click at [49, 396] on icon "file-pdf" at bounding box center [49, 402] width 9 height 12
click at [62, 396] on icon "close-circle" at bounding box center [60, 402] width 12 height 12
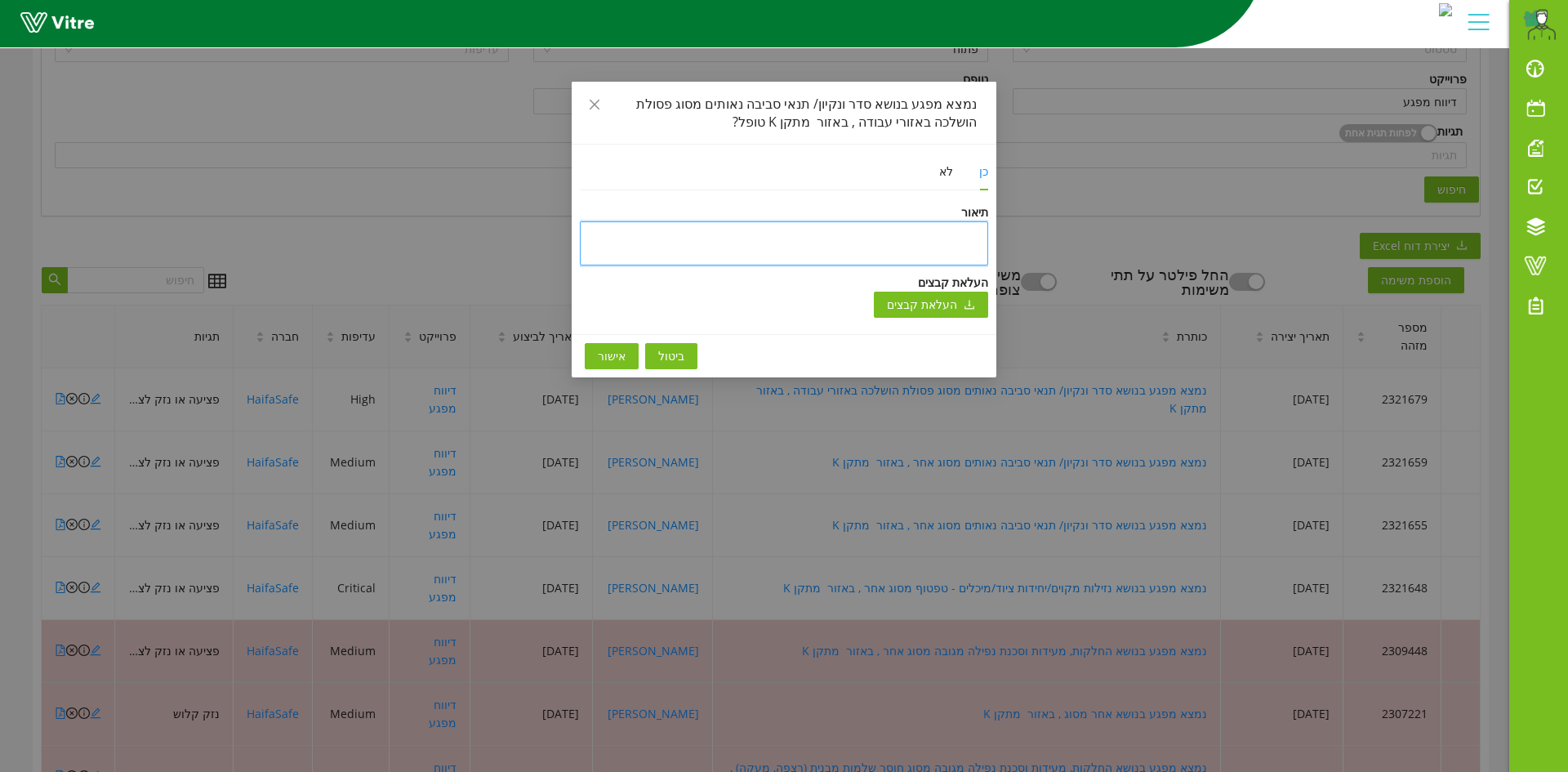
click at [971, 244] on textarea at bounding box center [784, 243] width 408 height 44
click at [598, 356] on span "אישור" at bounding box center [611, 356] width 28 height 18
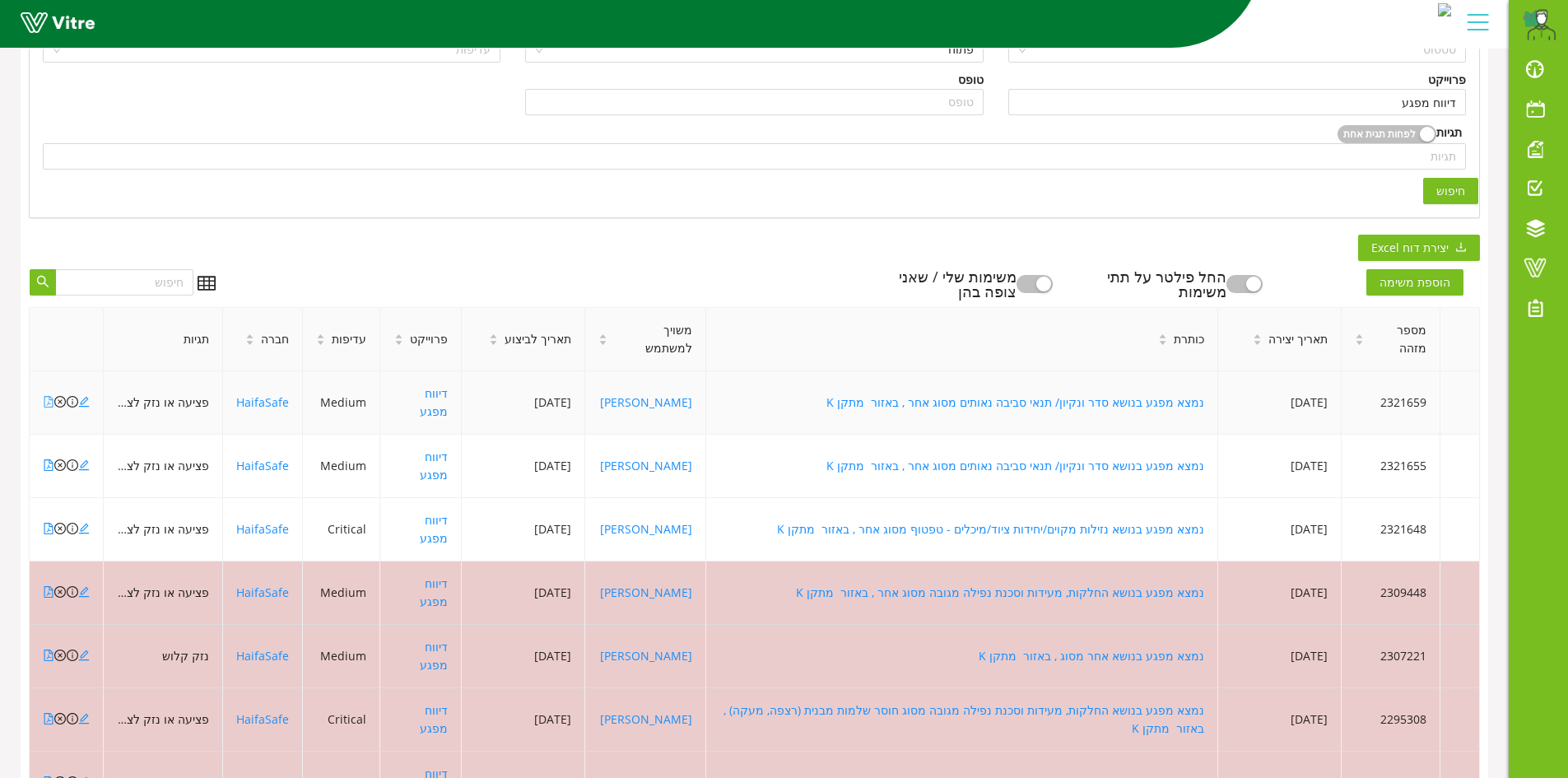
click at [51, 396] on icon "file-pdf" at bounding box center [49, 402] width 9 height 12
click at [52, 460] on icon "file-pdf" at bounding box center [49, 466] width 12 height 12
